Goal: Transaction & Acquisition: Purchase product/service

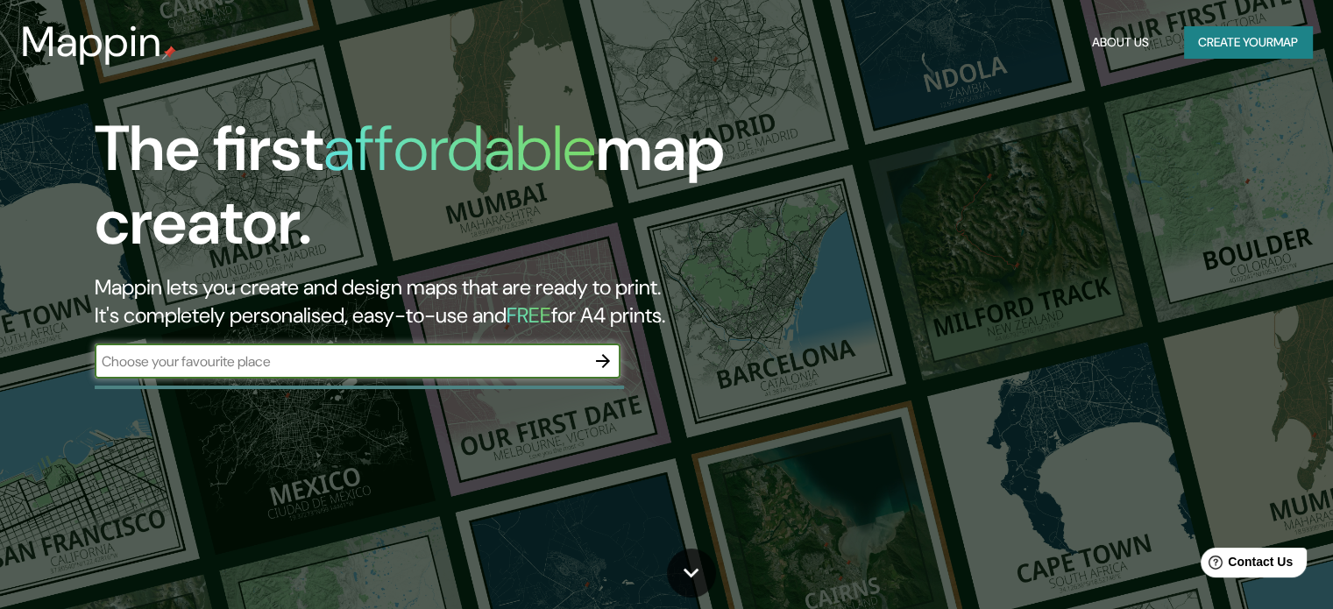
click at [464, 353] on input "text" at bounding box center [340, 361] width 491 height 20
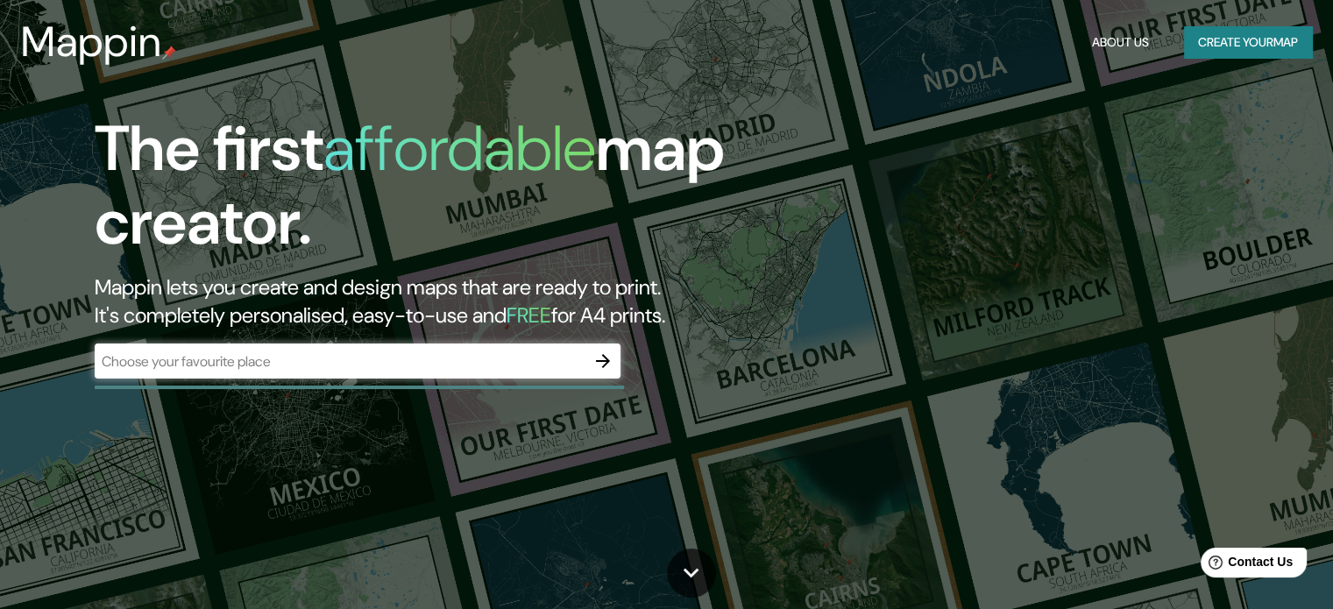
drag, startPoint x: 941, startPoint y: 169, endPoint x: 960, endPoint y: 167, distance: 19.4
click at [960, 167] on div "The first affordable map creator. Mappin lets you create and design maps that a…" at bounding box center [666, 304] width 1333 height 609
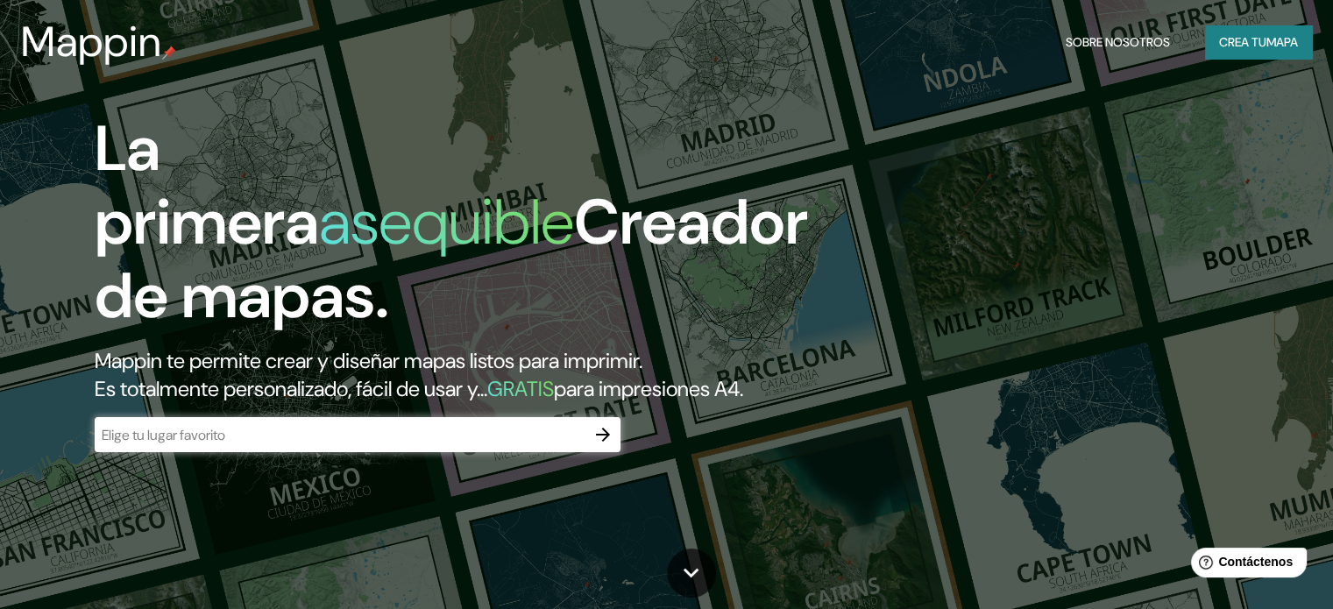
click at [336, 445] on input "text" at bounding box center [340, 435] width 491 height 20
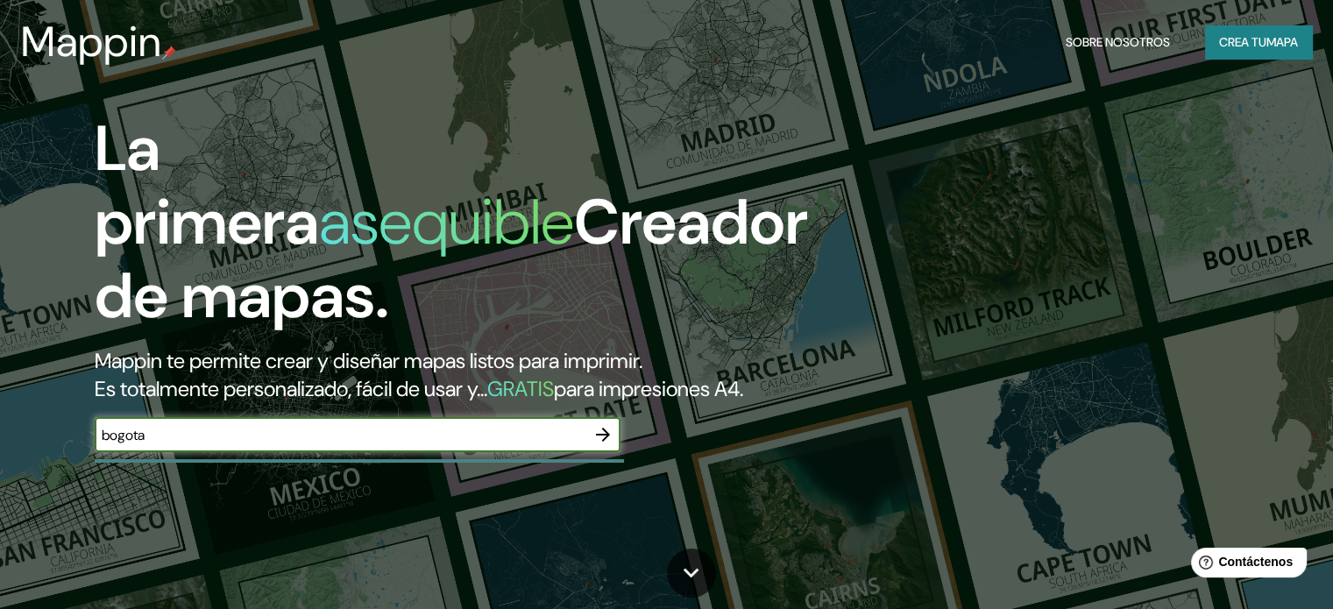
type input "bogota"
click at [609, 445] on icon "button" at bounding box center [602, 434] width 21 height 21
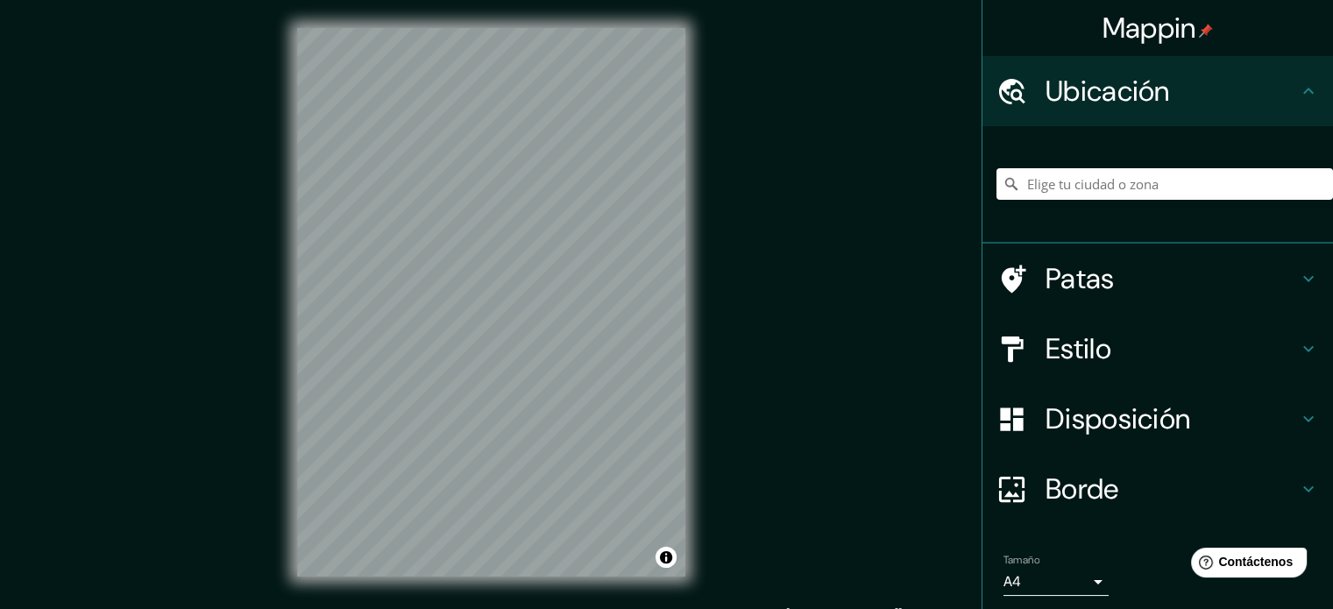
click at [715, 131] on div "Mappin Ubicación Patas Estilo Disposición Borde Elige un borde. Consejo : puede…" at bounding box center [666, 316] width 1333 height 633
click at [1084, 198] on input "Elige tu ciudad o zona" at bounding box center [1164, 184] width 336 height 32
type input "[GEOGRAPHIC_DATA], [GEOGRAPHIC_DATA]"
click at [1083, 333] on font "Estilo" at bounding box center [1078, 348] width 66 height 37
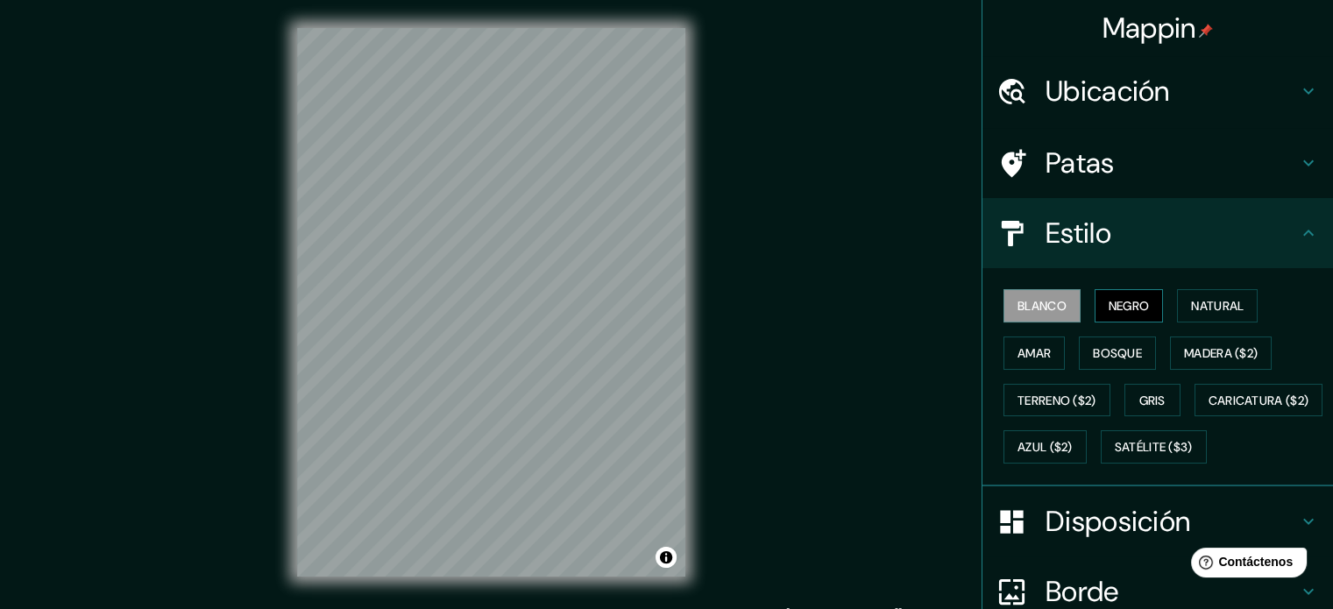
click at [1122, 306] on font "Negro" at bounding box center [1128, 306] width 41 height 16
click at [1217, 307] on font "Natural" at bounding box center [1217, 306] width 53 height 16
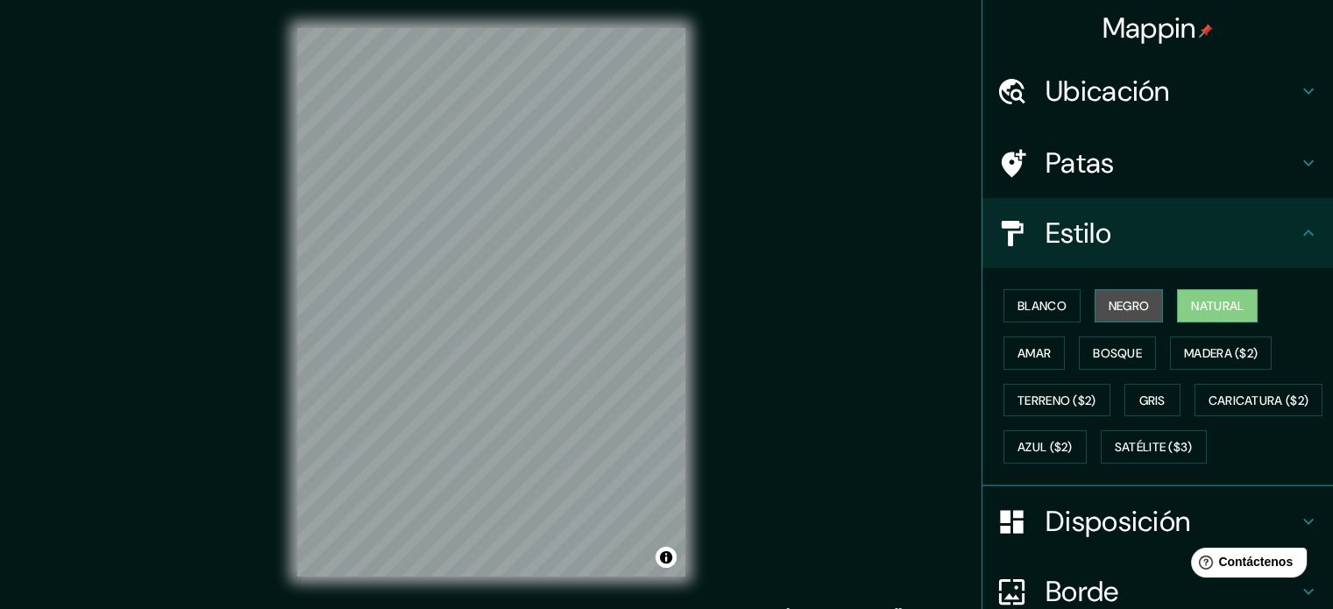
click at [1139, 308] on button "Negro" at bounding box center [1128, 305] width 69 height 33
click at [1262, 307] on div "Blanco Negro Natural Amar Bosque Madera ($2) Terreno ($2) Gris Caricatura ($2) …" at bounding box center [1164, 376] width 336 height 188
click at [1238, 302] on button "Natural" at bounding box center [1217, 305] width 81 height 33
click at [1030, 357] on font "Amar" at bounding box center [1033, 353] width 33 height 16
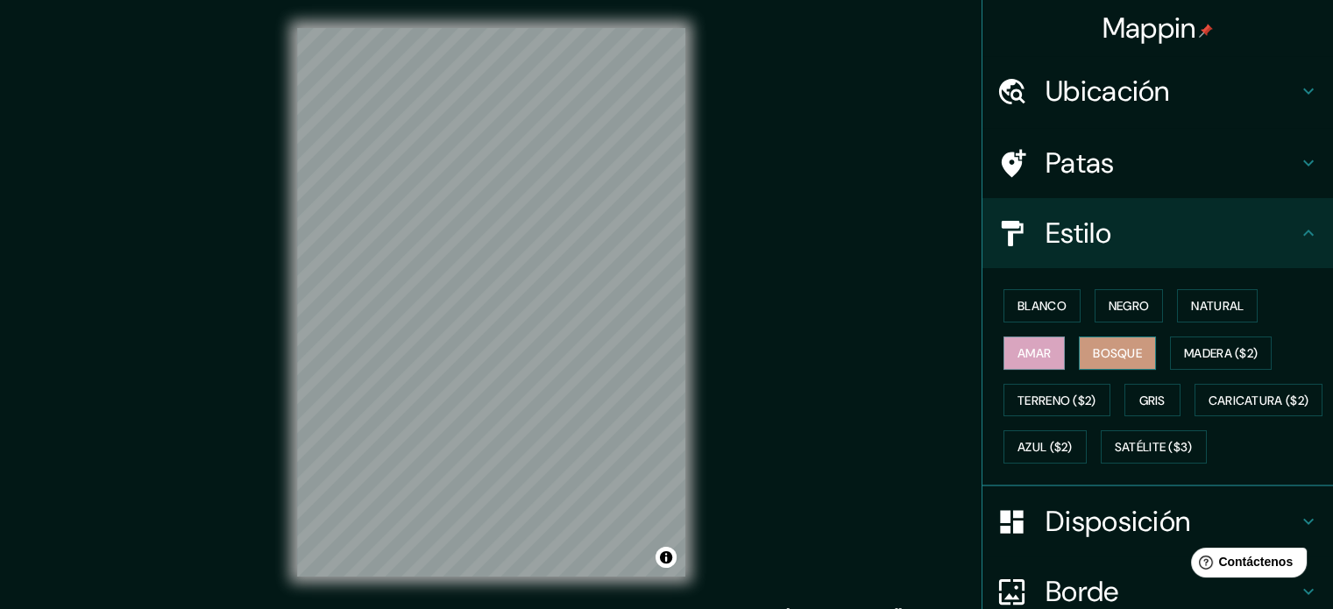
click at [1132, 350] on button "Bosque" at bounding box center [1117, 352] width 77 height 33
click at [1206, 339] on button "Madera ($2)" at bounding box center [1221, 352] width 102 height 33
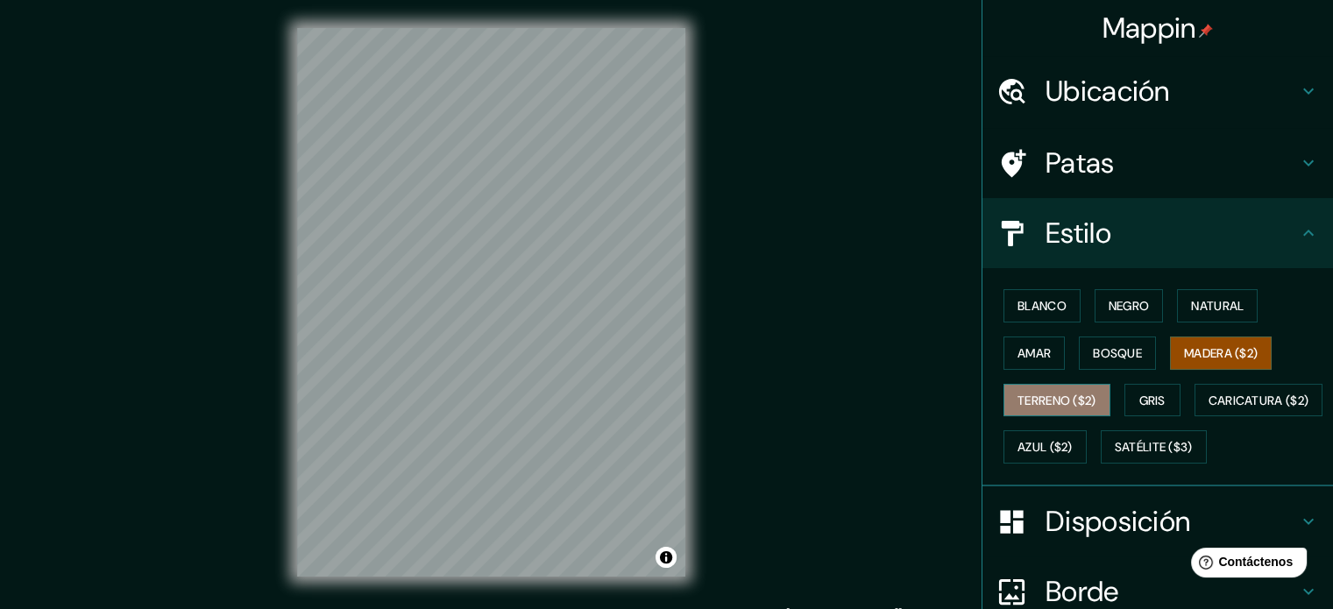
click at [1059, 403] on font "Terreno ($2)" at bounding box center [1056, 401] width 79 height 16
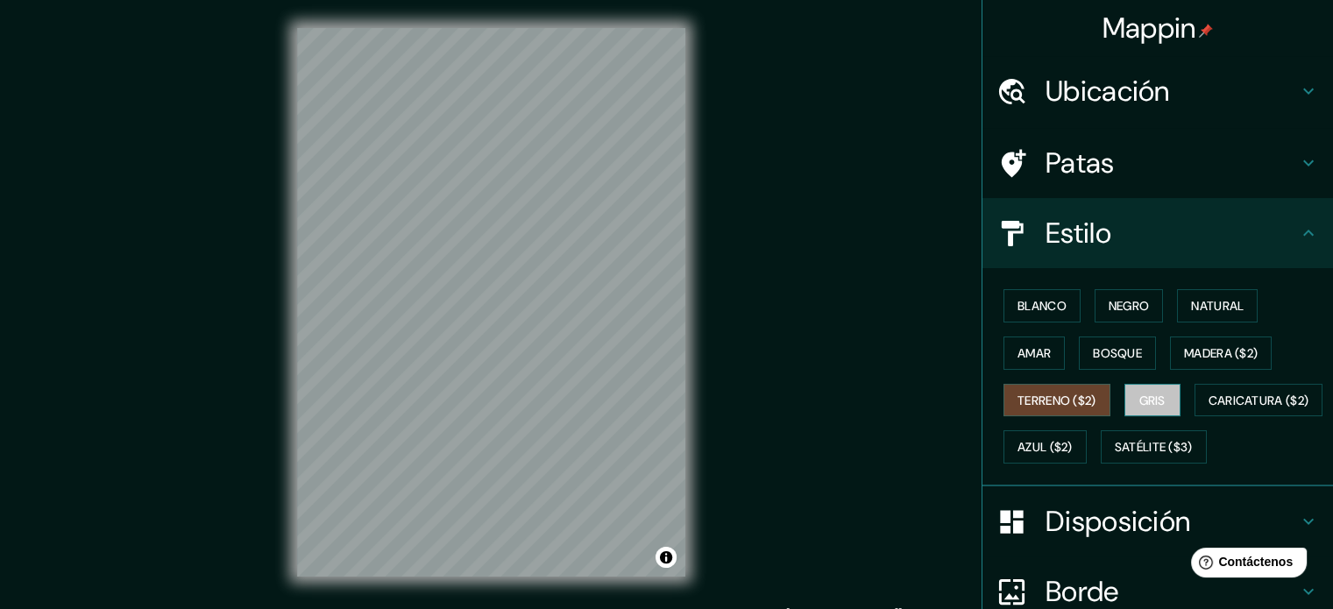
click at [1147, 397] on font "Gris" at bounding box center [1152, 401] width 26 height 16
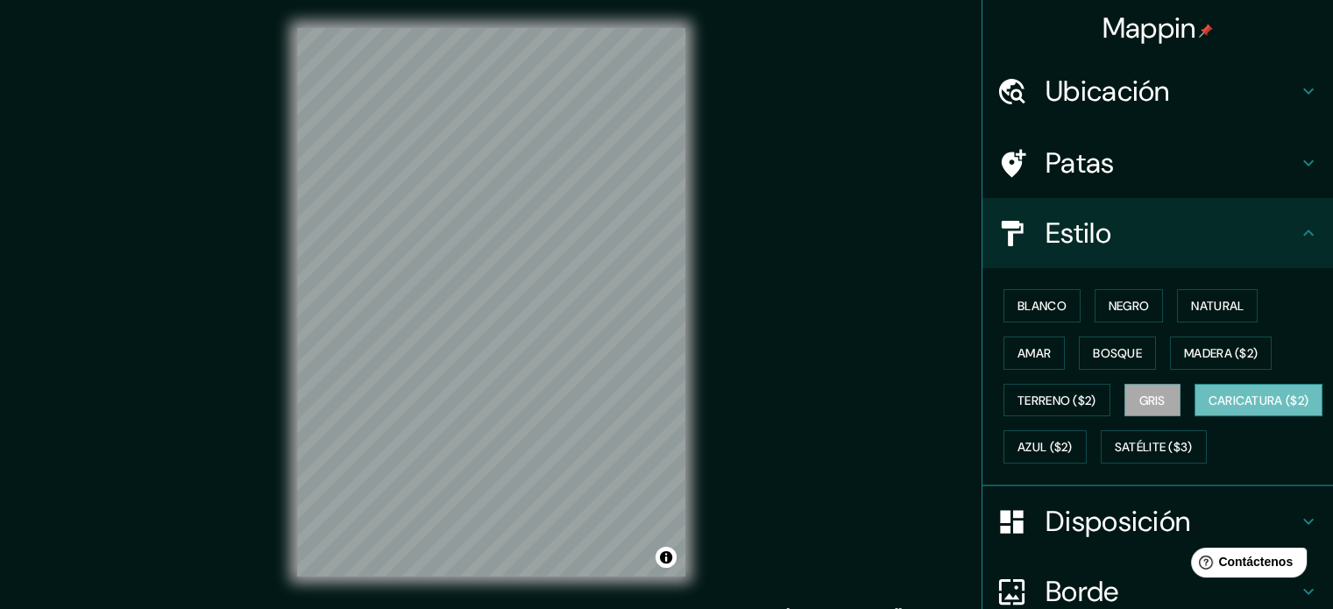
click at [1208, 408] on font "Caricatura ($2)" at bounding box center [1258, 401] width 101 height 16
click at [1073, 435] on font "Azul ($2)" at bounding box center [1044, 446] width 55 height 23
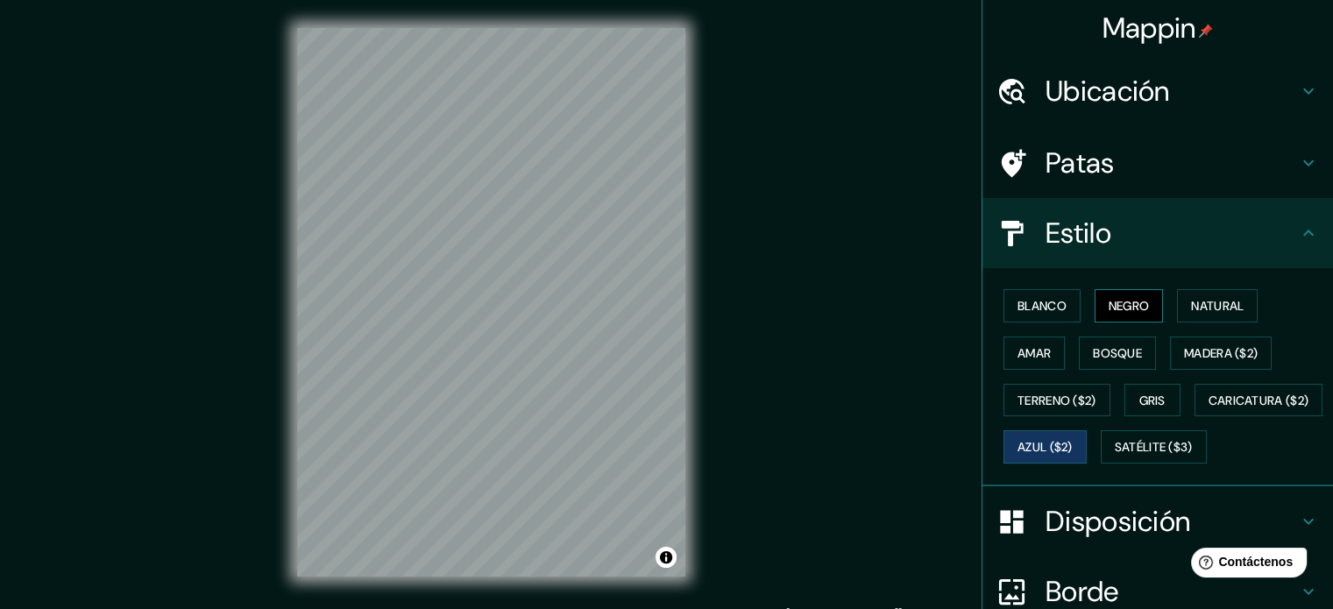
click at [1108, 301] on font "Negro" at bounding box center [1128, 306] width 41 height 16
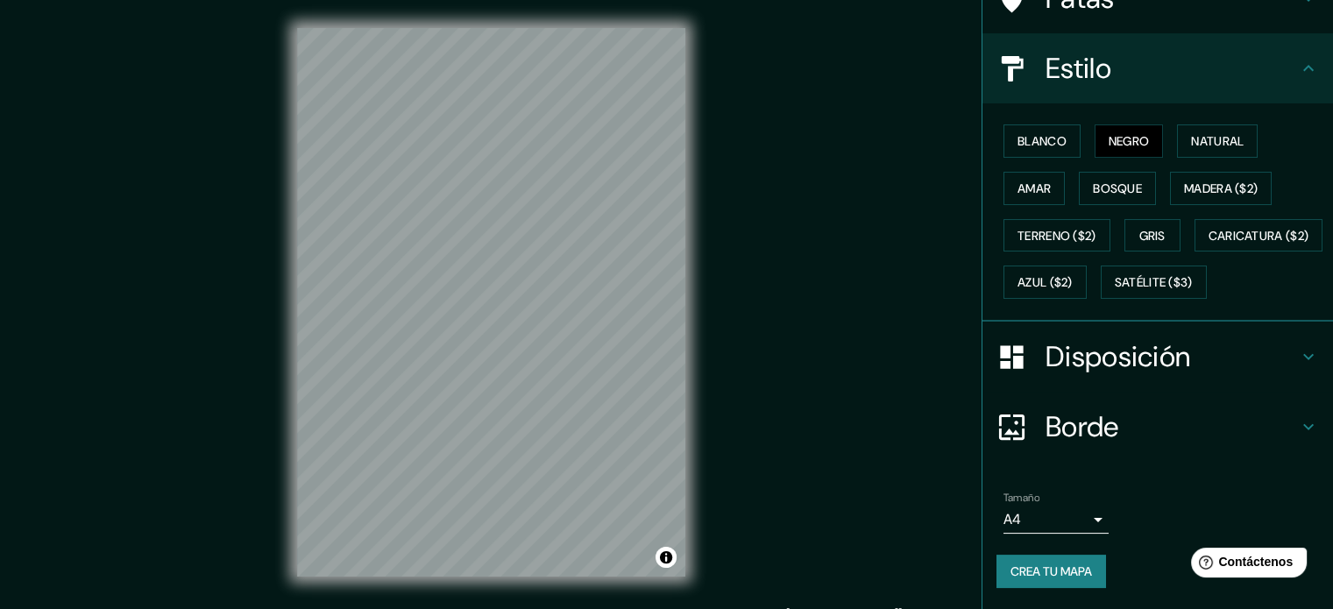
scroll to position [175, 0]
click at [1115, 291] on font "Satélite ($3)" at bounding box center [1154, 283] width 78 height 16
click at [1136, 133] on font "Negro" at bounding box center [1128, 141] width 41 height 16
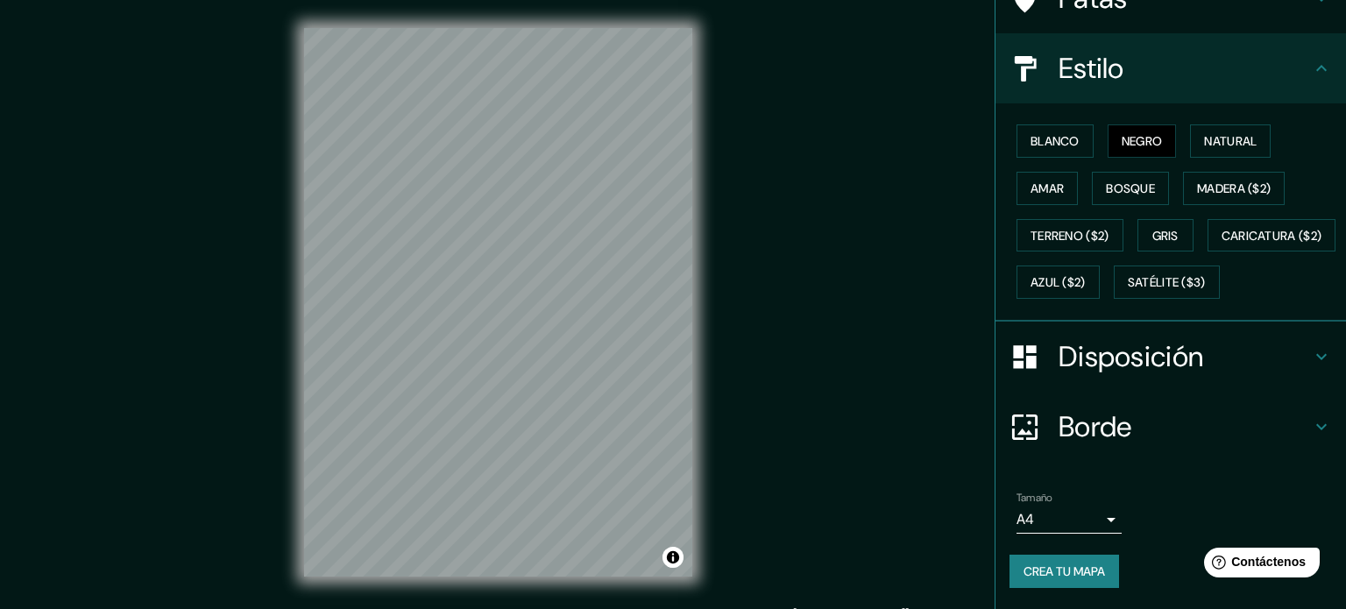
click at [1089, 524] on body "Mappin Ubicación [GEOGRAPHIC_DATA], [GEOGRAPHIC_DATA] [GEOGRAPHIC_DATA] [GEOGRA…" at bounding box center [673, 304] width 1346 height 609
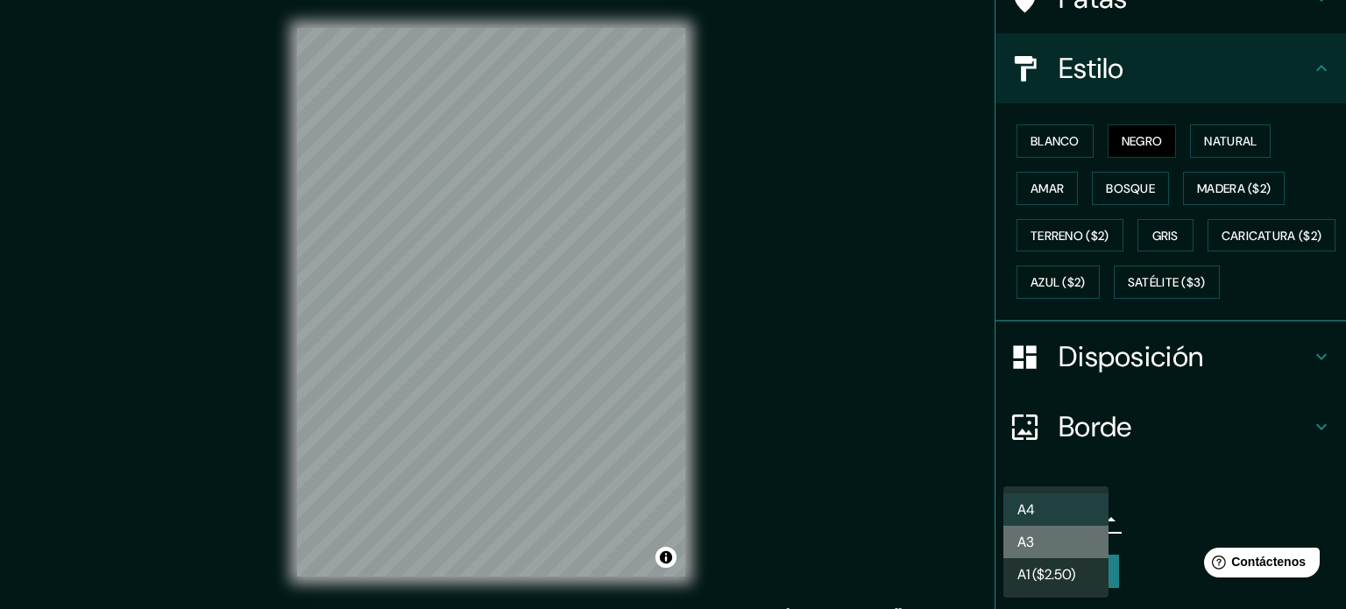
click at [1087, 546] on li "A3" at bounding box center [1055, 542] width 105 height 32
type input "a4"
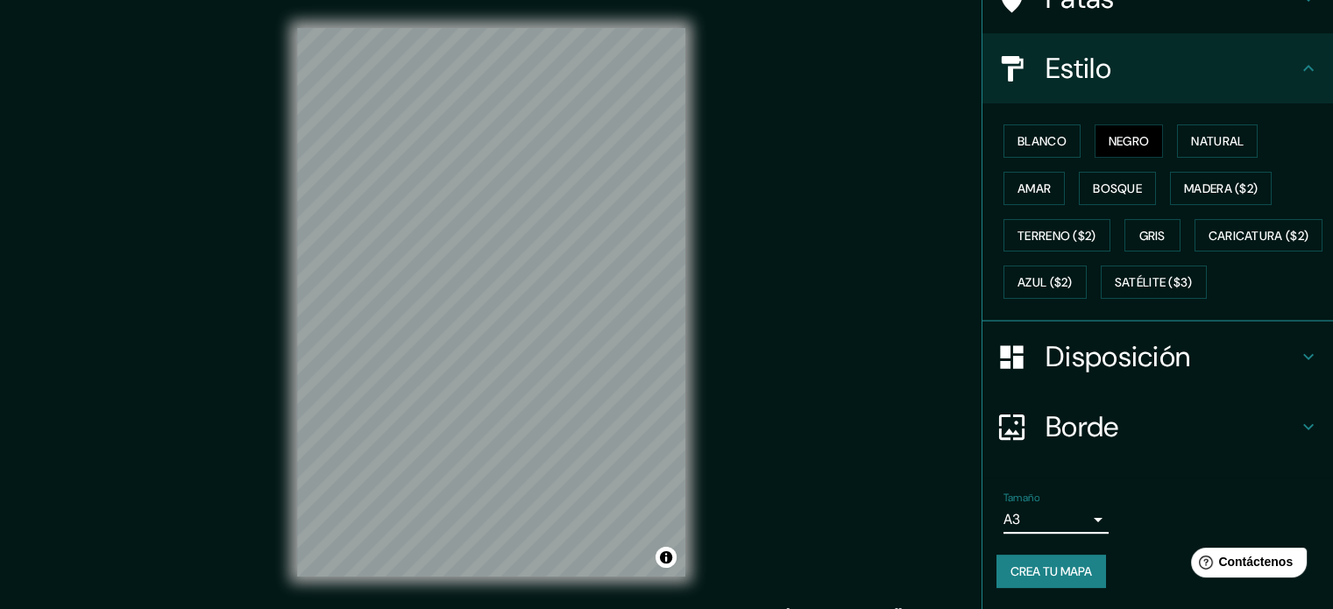
click at [1298, 350] on icon at bounding box center [1308, 356] width 21 height 21
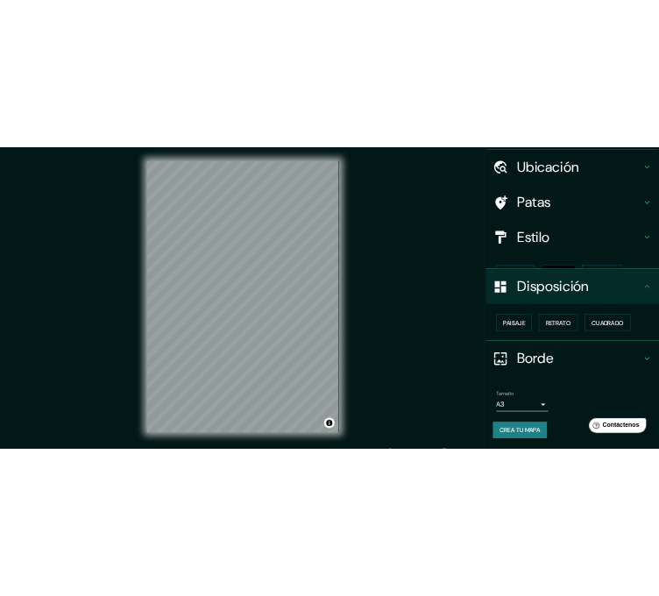
scroll to position [21, 0]
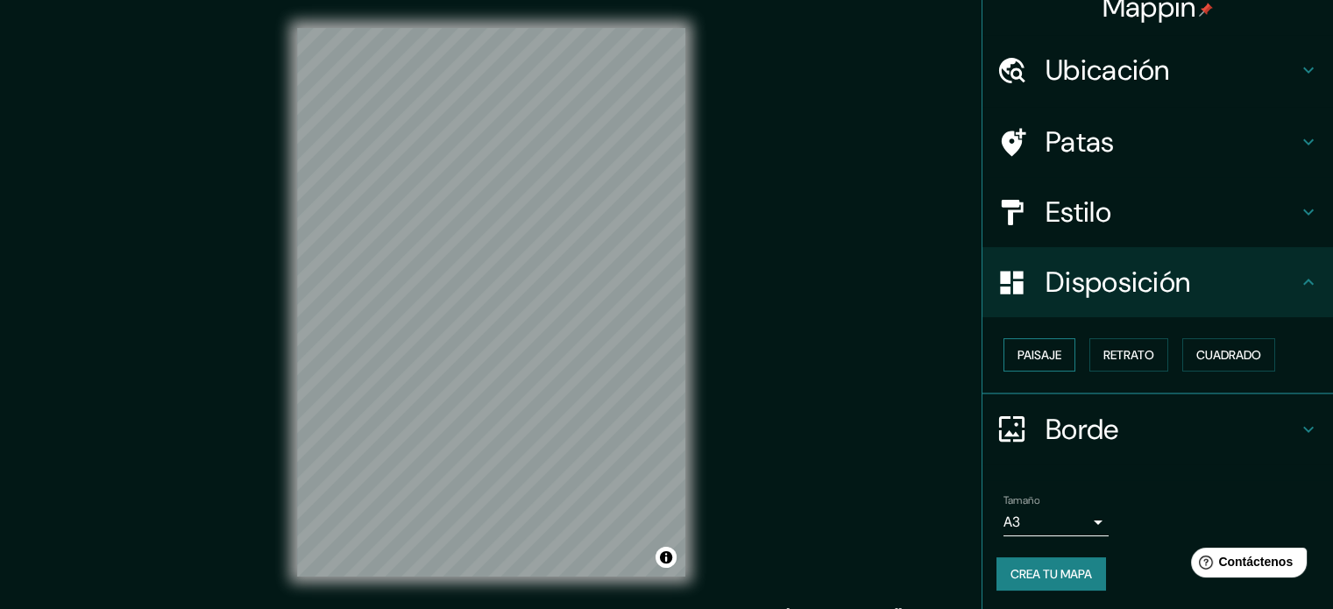
click at [1017, 356] on font "Paisaje" at bounding box center [1039, 355] width 44 height 16
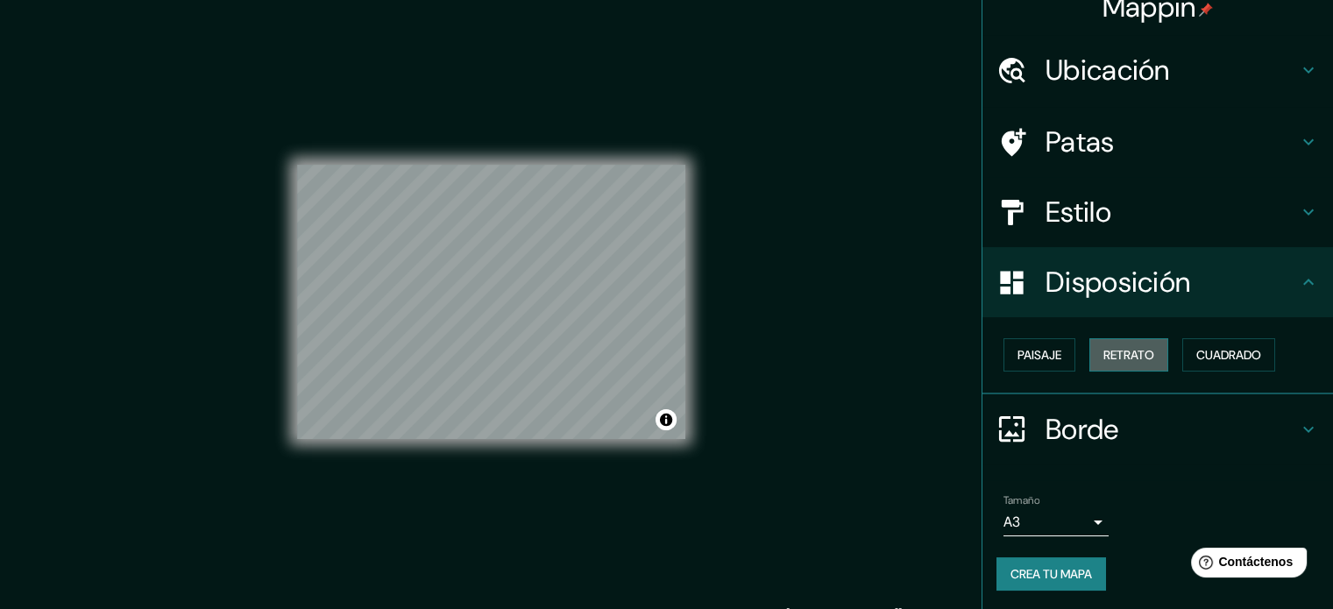
click at [1103, 357] on font "Retrato" at bounding box center [1128, 355] width 51 height 16
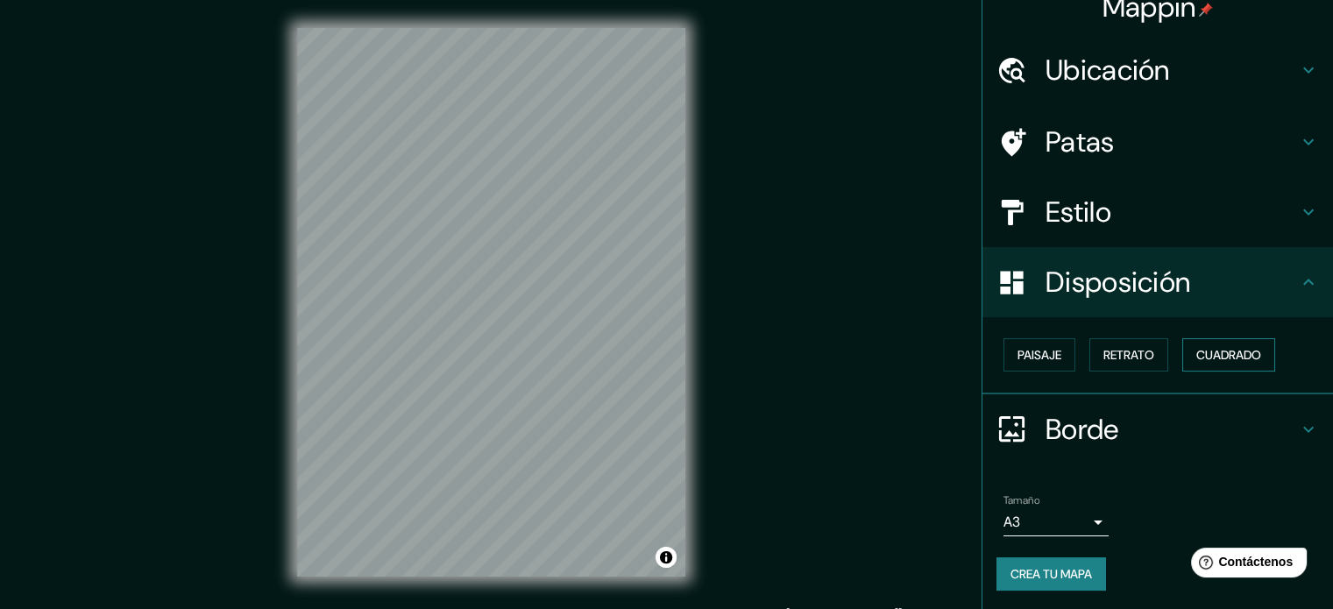
click at [1214, 357] on font "Cuadrado" at bounding box center [1228, 355] width 65 height 16
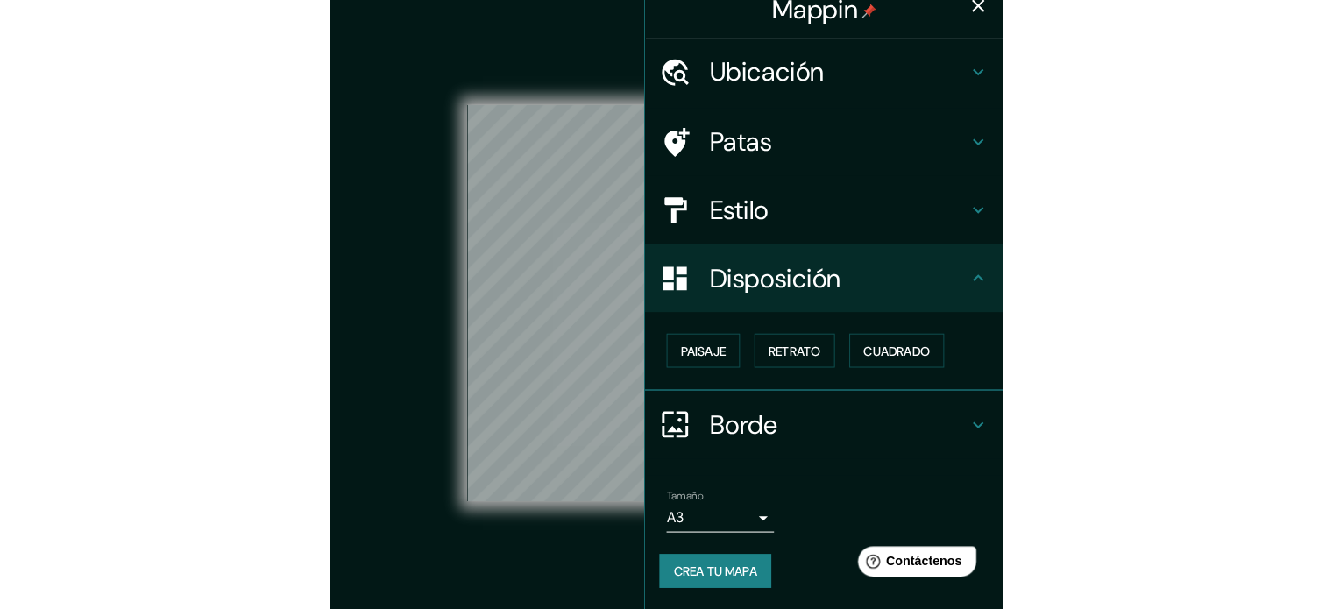
scroll to position [17, 0]
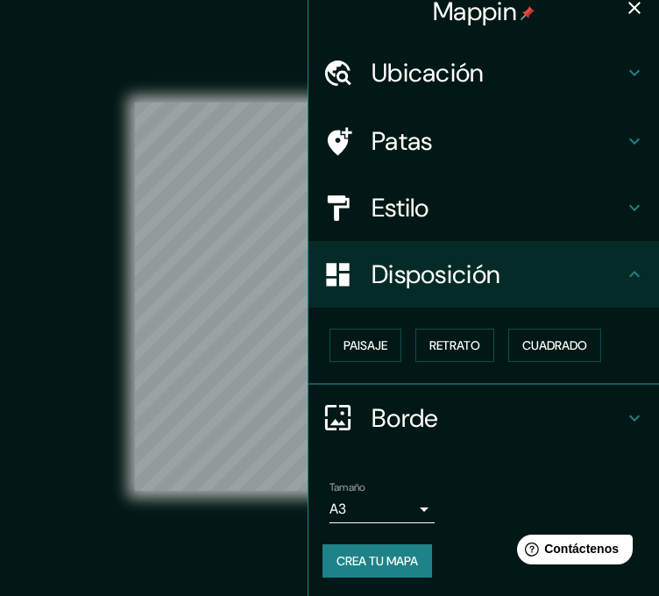
click at [76, 244] on div "© Mapbox © OpenStreetMap Improve this map" at bounding box center [329, 296] width 593 height 536
click at [117, 283] on div "© Mapbox © OpenStreetMap Improve this map" at bounding box center [329, 296] width 593 height 536
drag, startPoint x: 101, startPoint y: 416, endPoint x: 81, endPoint y: 414, distance: 20.2
click at [81, 414] on div "© Mapbox © OpenStreetMap Improve this map" at bounding box center [329, 296] width 593 height 536
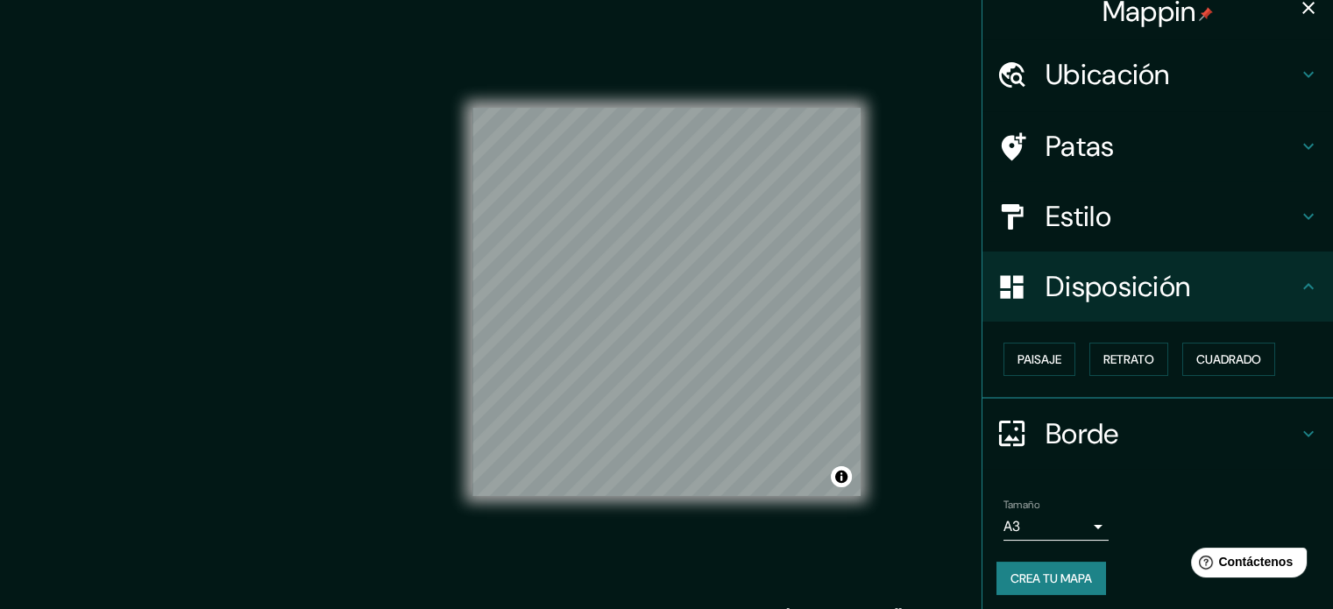
scroll to position [21, 0]
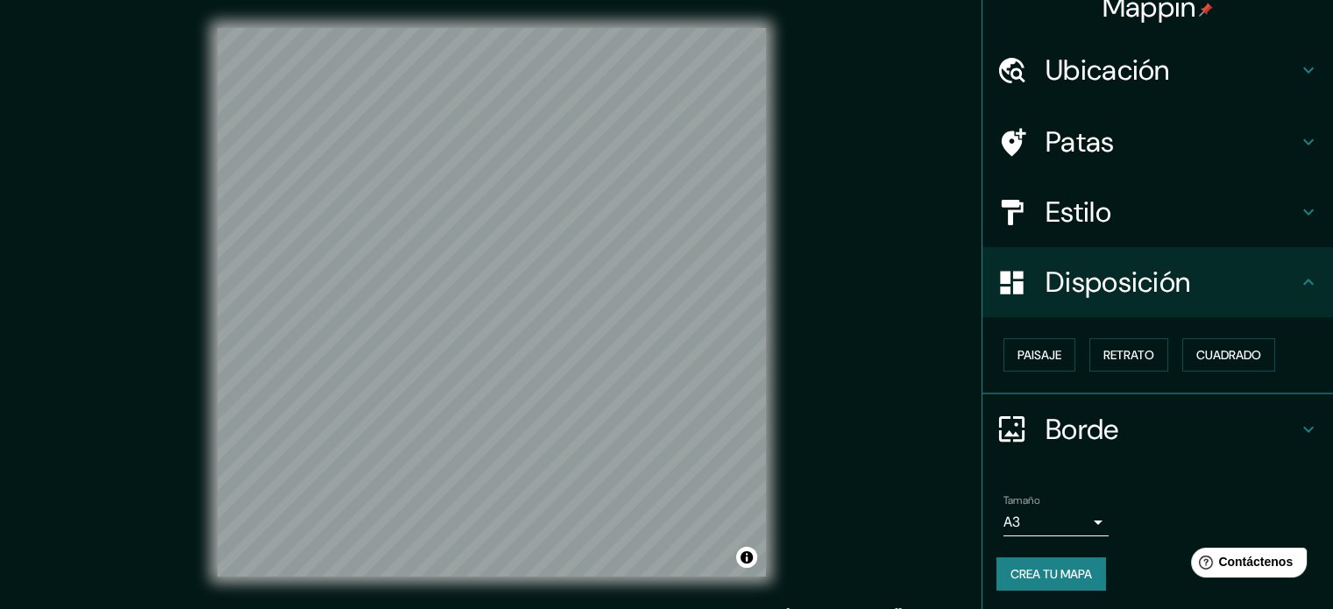
click at [1077, 574] on font "Crea tu mapa" at bounding box center [1050, 574] width 81 height 16
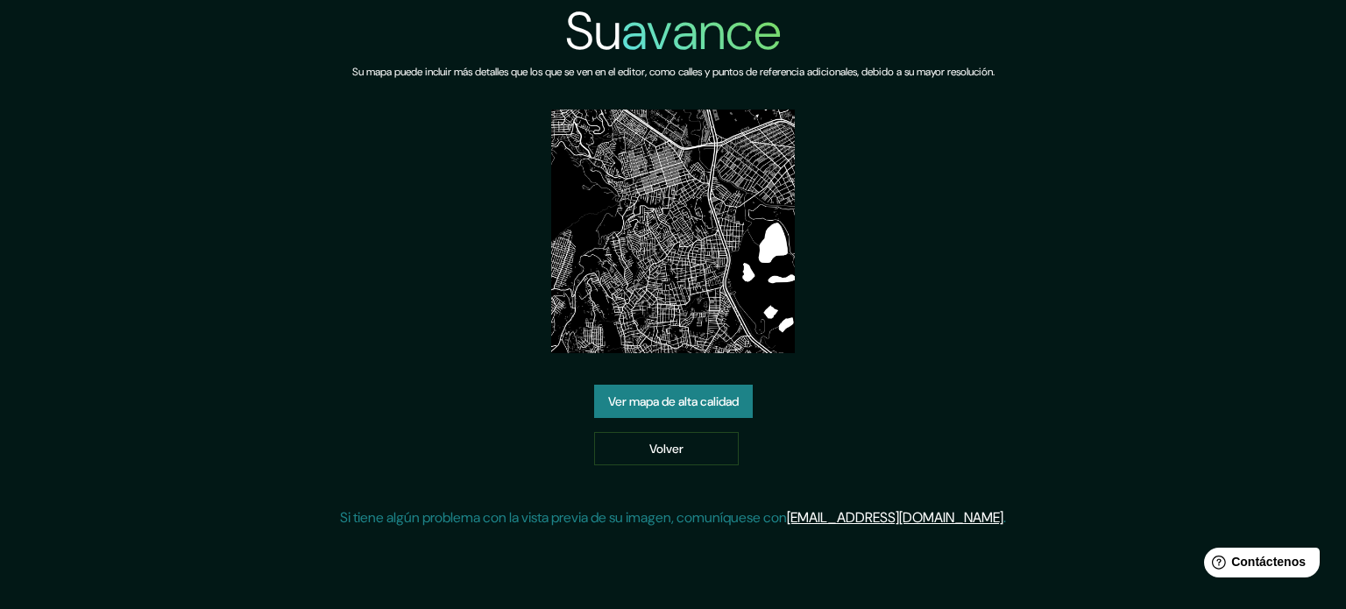
click at [729, 395] on font "Ver mapa de alta calidad" at bounding box center [673, 401] width 131 height 16
